Goal: Information Seeking & Learning: Learn about a topic

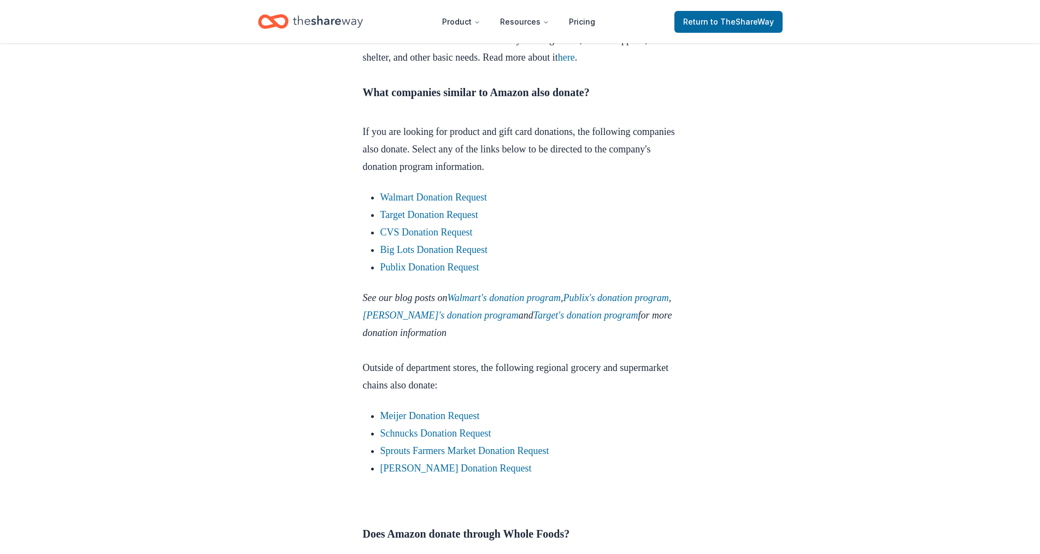
scroll to position [1257, 0]
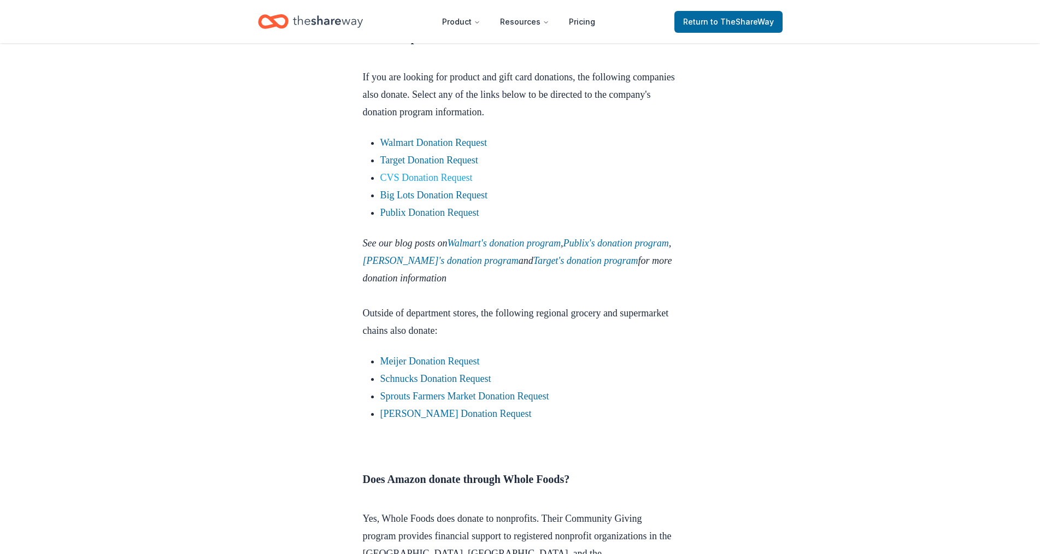
click at [421, 183] on link "CVS Donation Request" at bounding box center [426, 177] width 92 height 11
drag, startPoint x: 755, startPoint y: 196, endPoint x: 431, endPoint y: 226, distance: 325.4
click at [431, 183] on link "CVS Donation Request" at bounding box center [426, 177] width 92 height 11
click at [407, 183] on link "CVS Donation Request" at bounding box center [426, 177] width 92 height 11
click at [430, 201] on link "Big Lots Donation Request" at bounding box center [434, 195] width 108 height 11
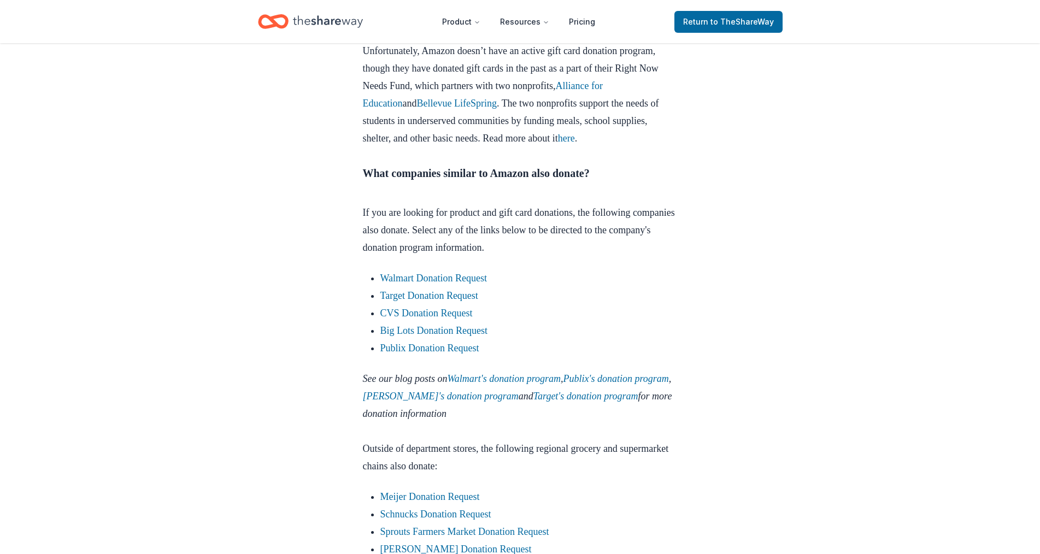
scroll to position [1038, 0]
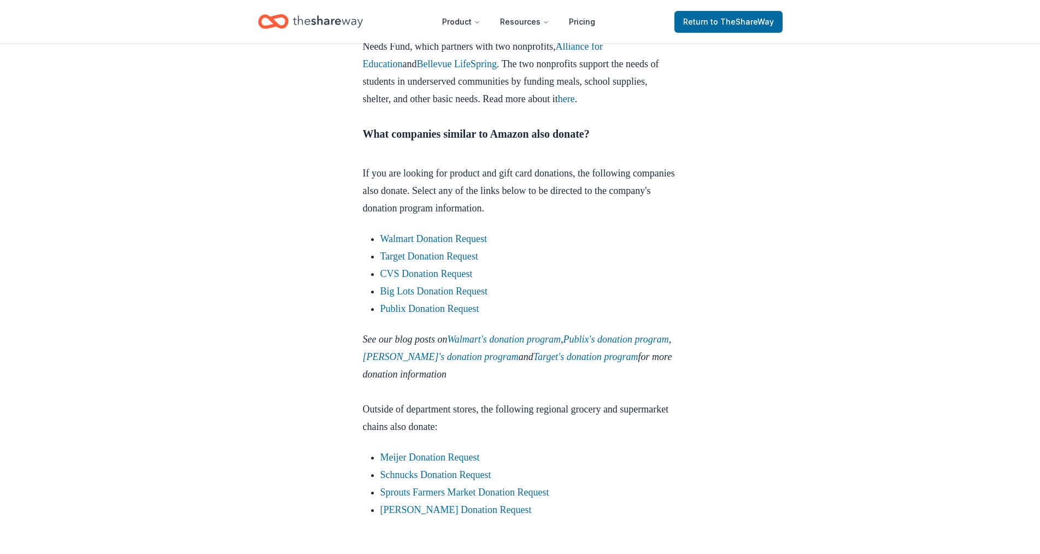
scroll to position [1145, 0]
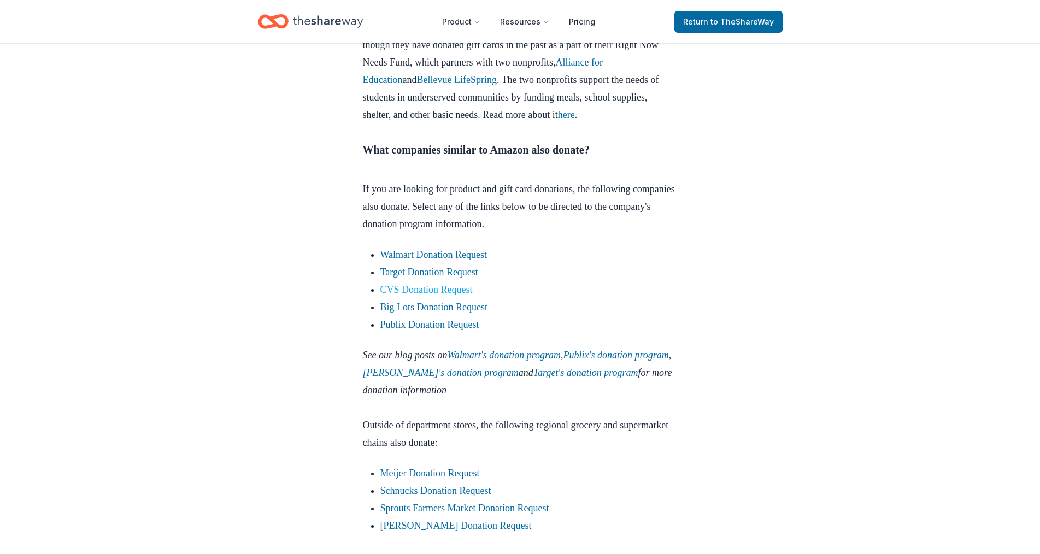
click at [395, 295] on link "CVS Donation Request" at bounding box center [426, 289] width 92 height 11
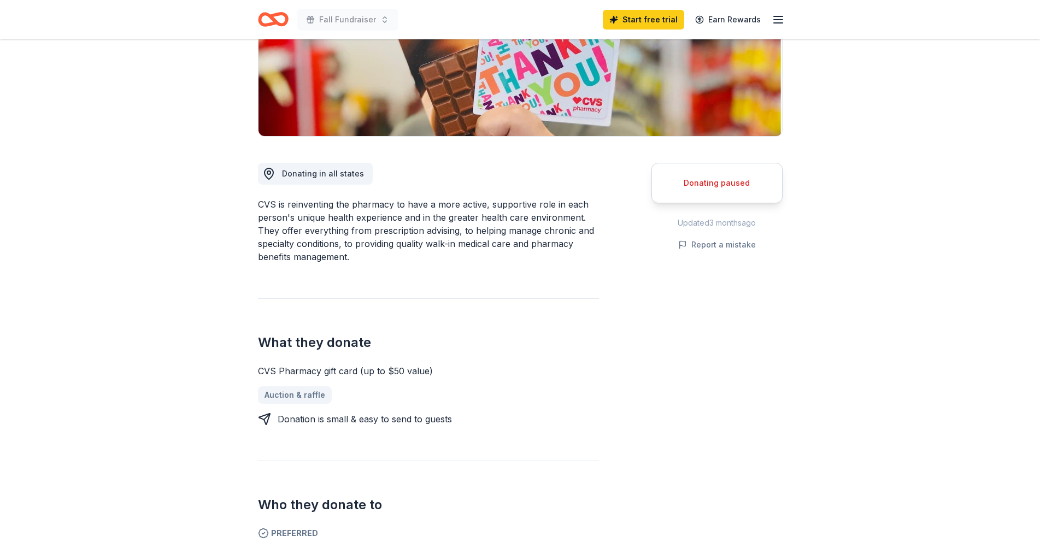
scroll to position [273, 0]
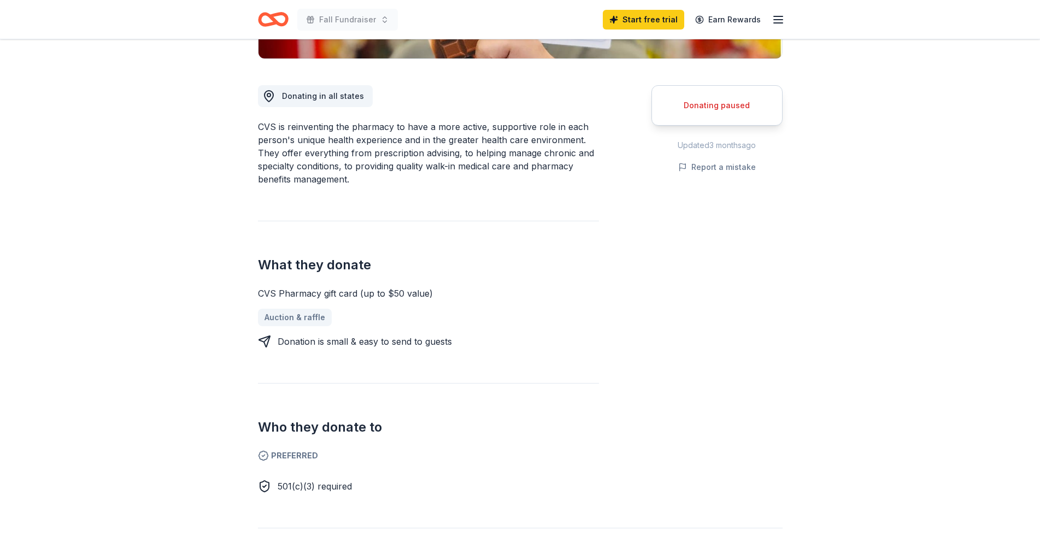
click at [667, 281] on div "Donating paused Updated 3 months ago Report a mistake" at bounding box center [716, 276] width 131 height 434
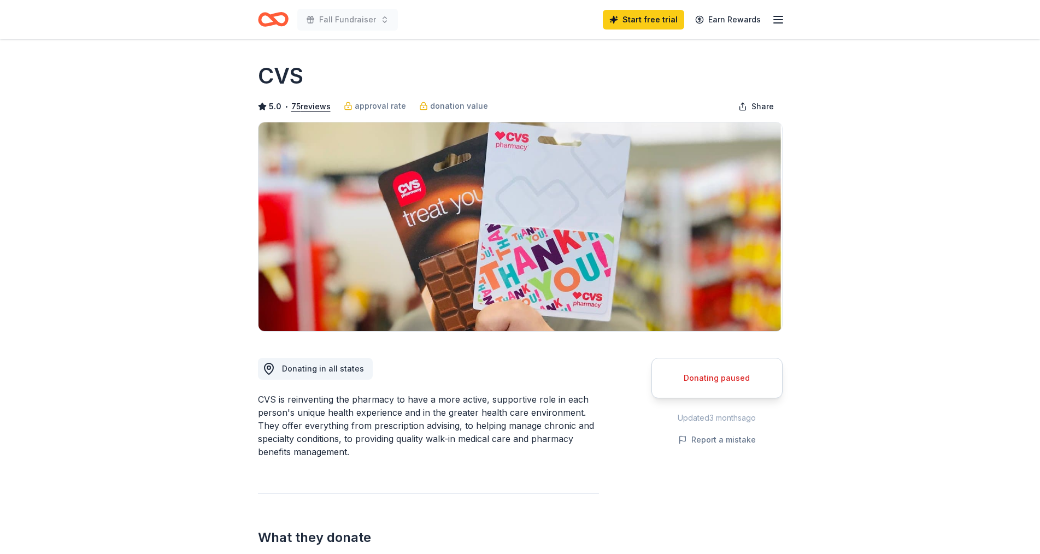
scroll to position [0, 0]
click at [716, 389] on div "Donating paused" at bounding box center [716, 378] width 131 height 40
click at [717, 383] on div "Donating paused" at bounding box center [717, 378] width 104 height 13
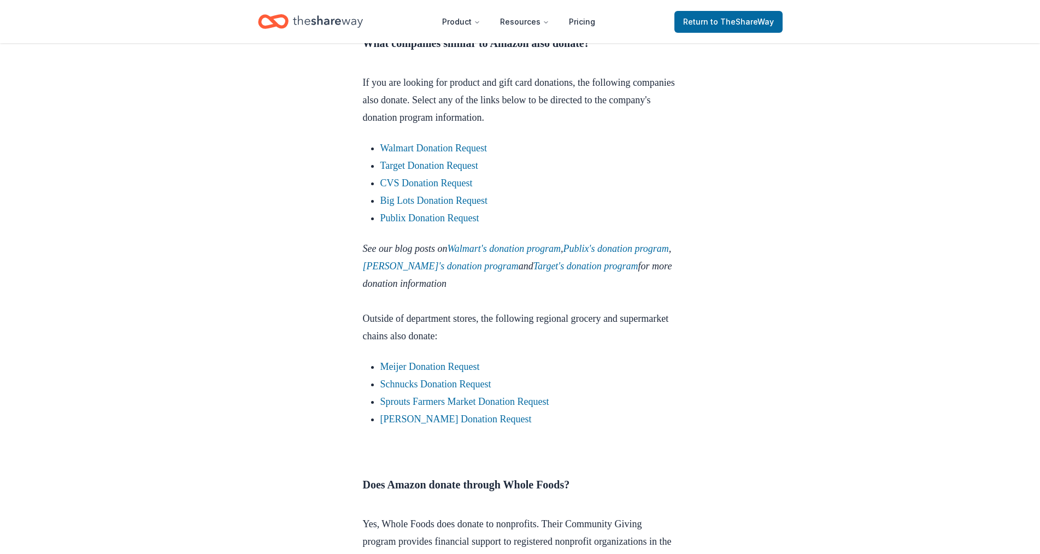
scroll to position [1254, 0]
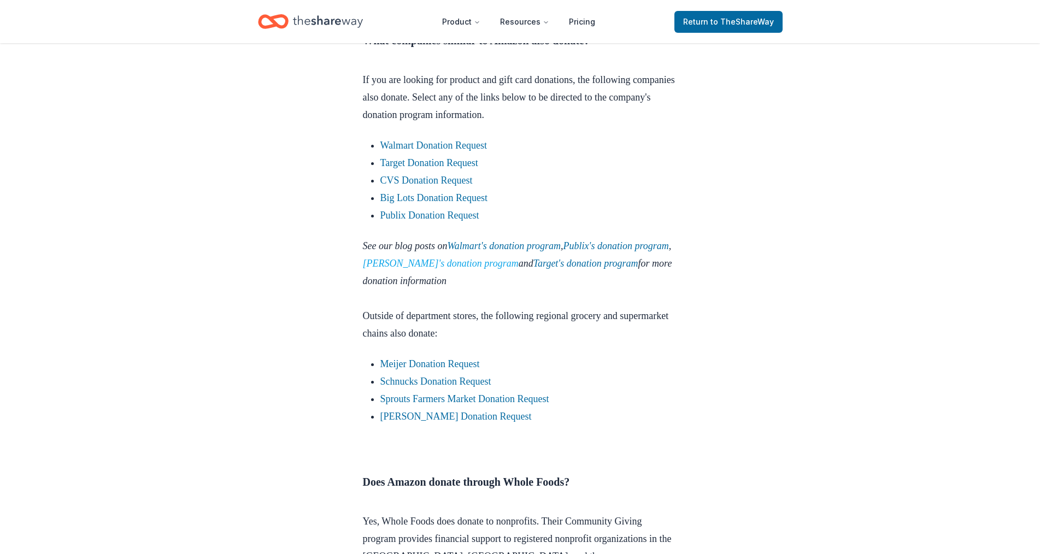
click at [476, 269] on link "[PERSON_NAME]'s donation program" at bounding box center [441, 263] width 156 height 11
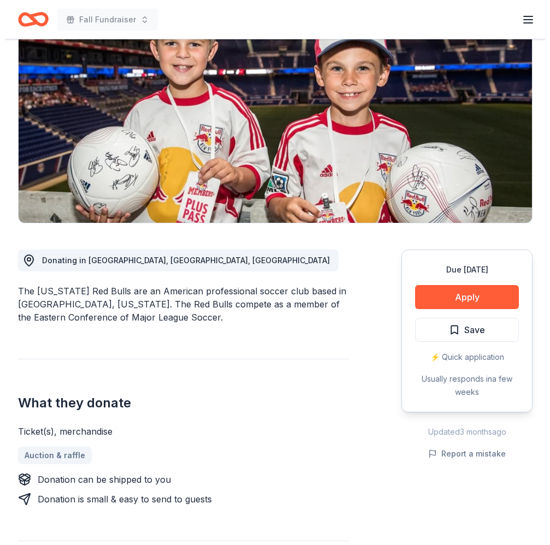
scroll to position [109, 0]
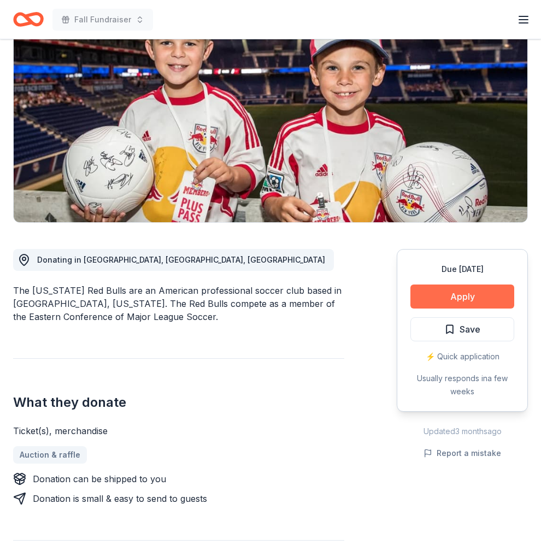
click at [465, 296] on button "Apply" at bounding box center [462, 297] width 104 height 24
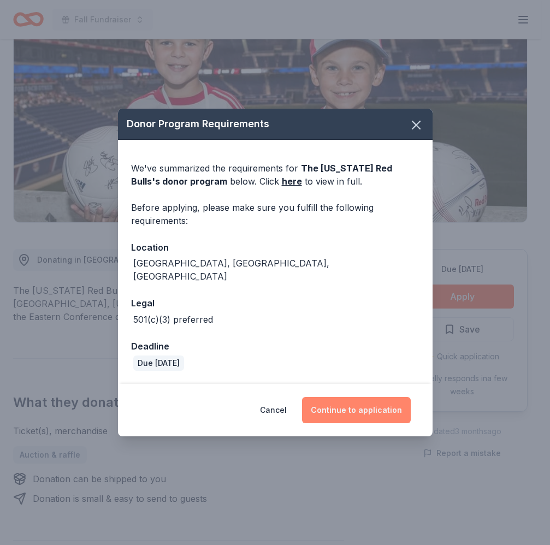
click at [376, 403] on button "Continue to application" at bounding box center [356, 410] width 109 height 26
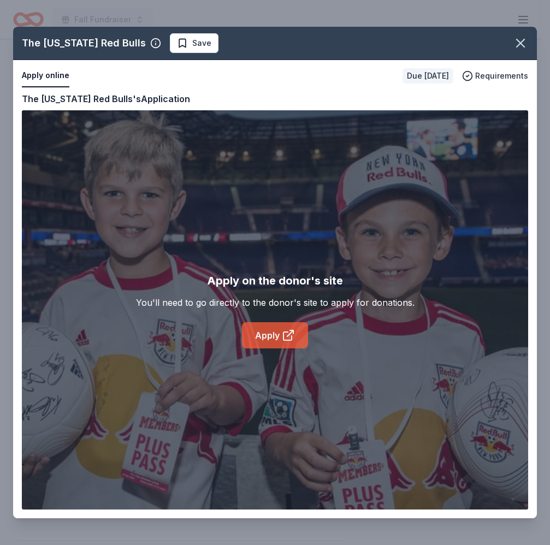
click at [263, 337] on link "Apply" at bounding box center [275, 335] width 66 height 26
